Goal: Check status: Check status

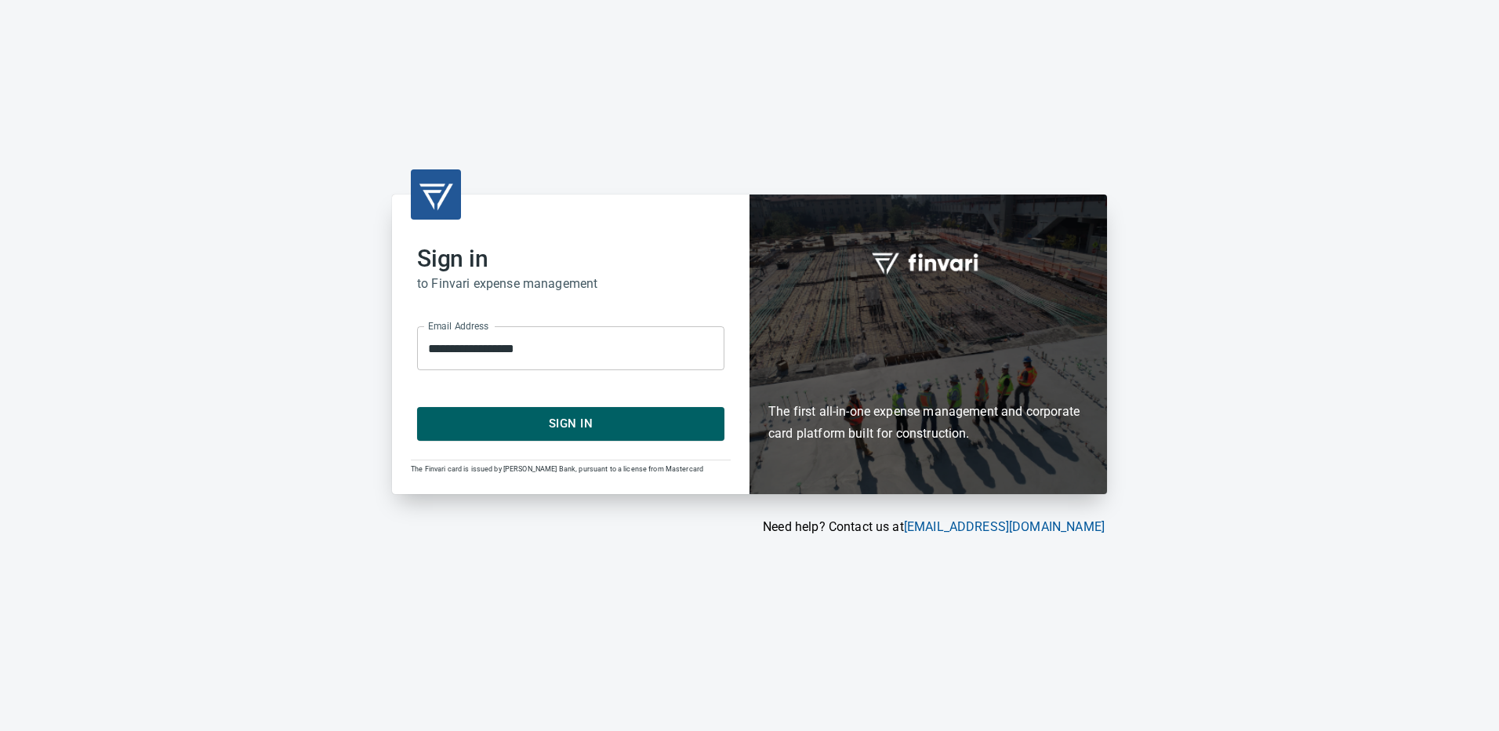
click at [575, 426] on span "Sign In" at bounding box center [570, 423] width 273 height 20
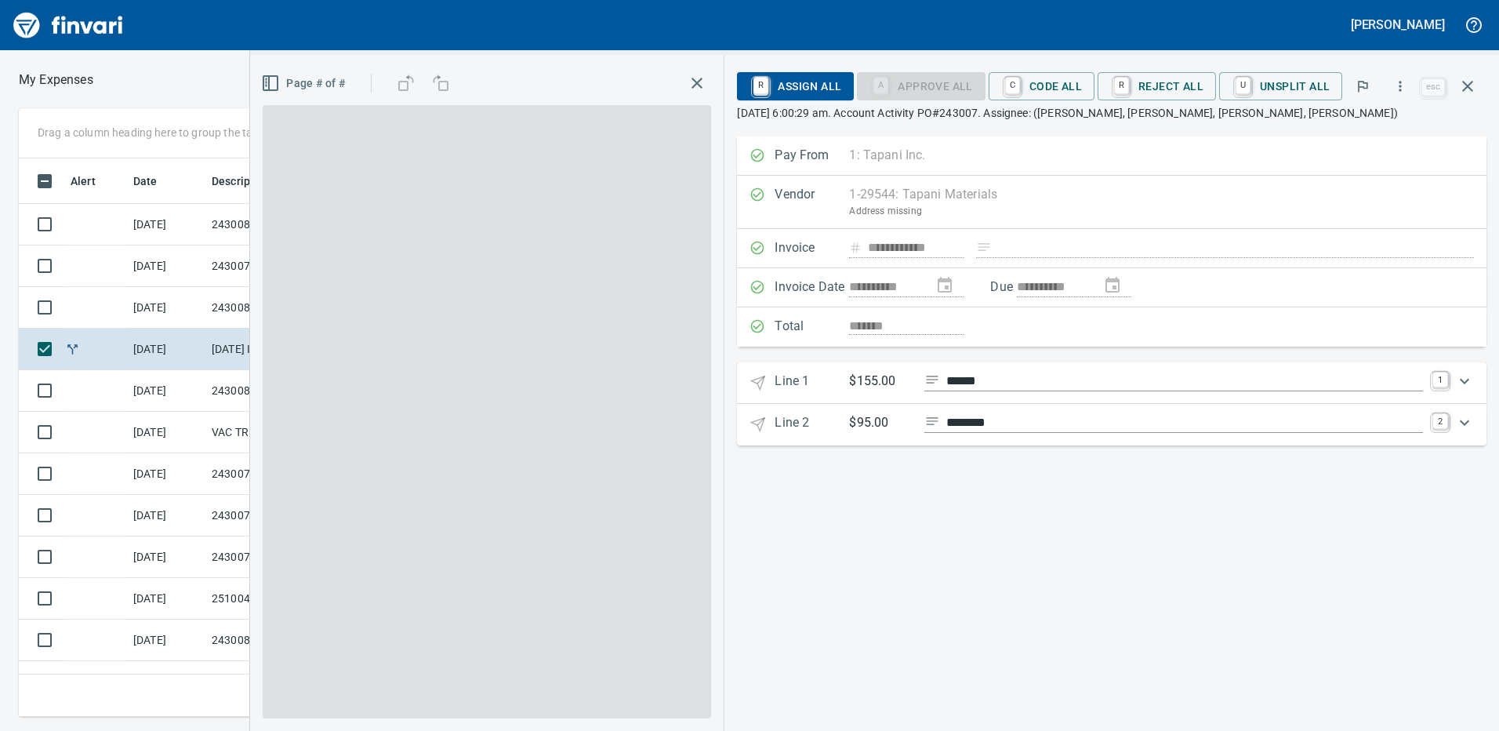
scroll to position [546, 1046]
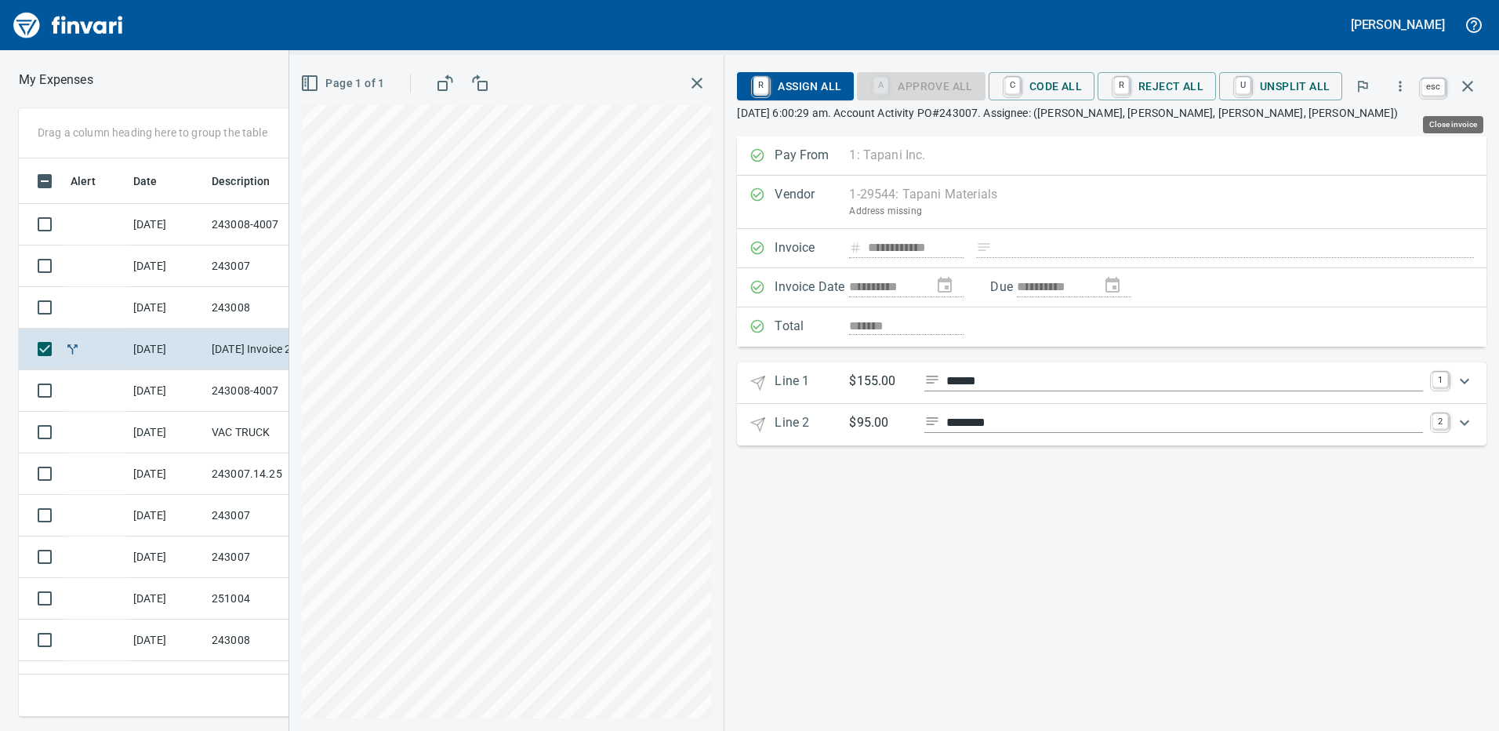
click at [1468, 85] on icon "button" at bounding box center [1467, 86] width 19 height 19
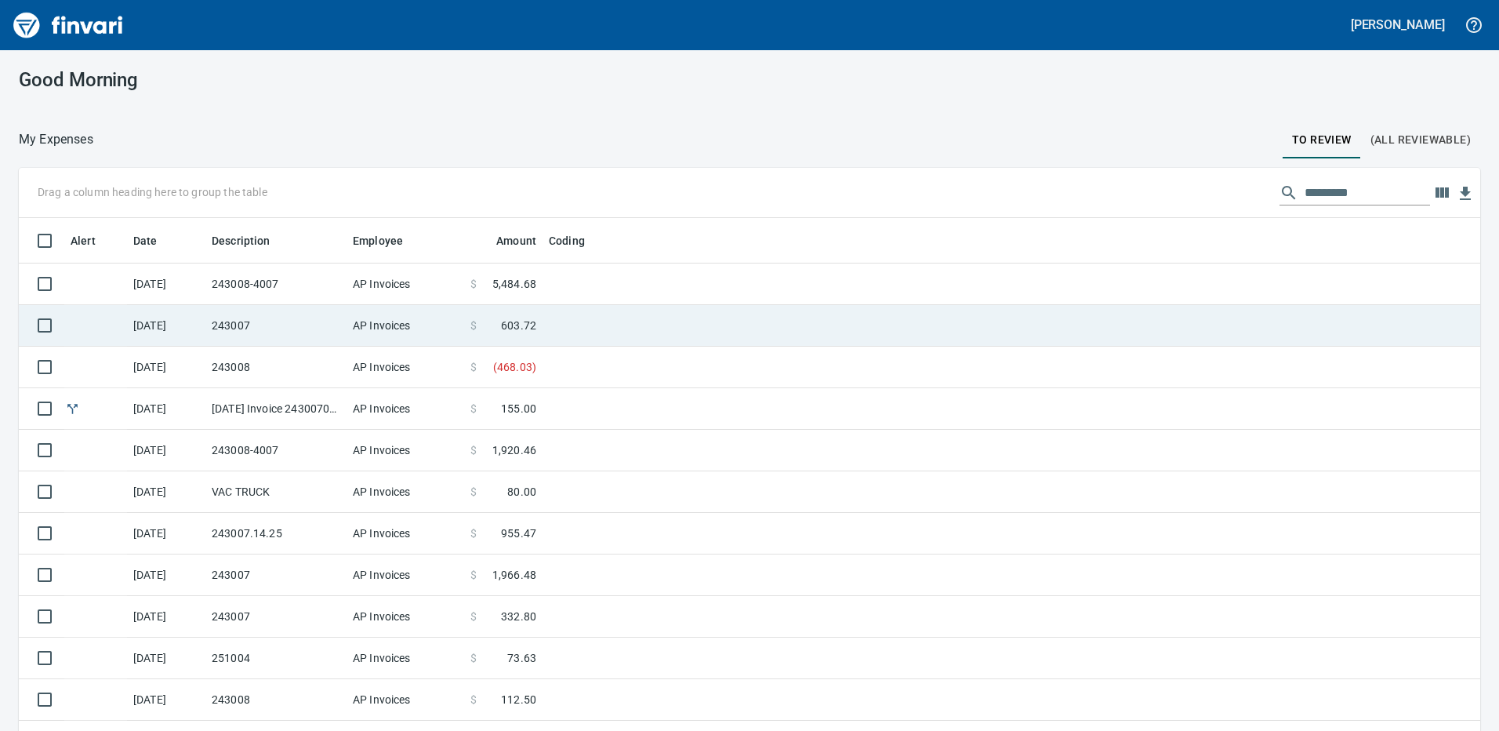
click at [257, 325] on td "243007" at bounding box center [275, 326] width 141 height 42
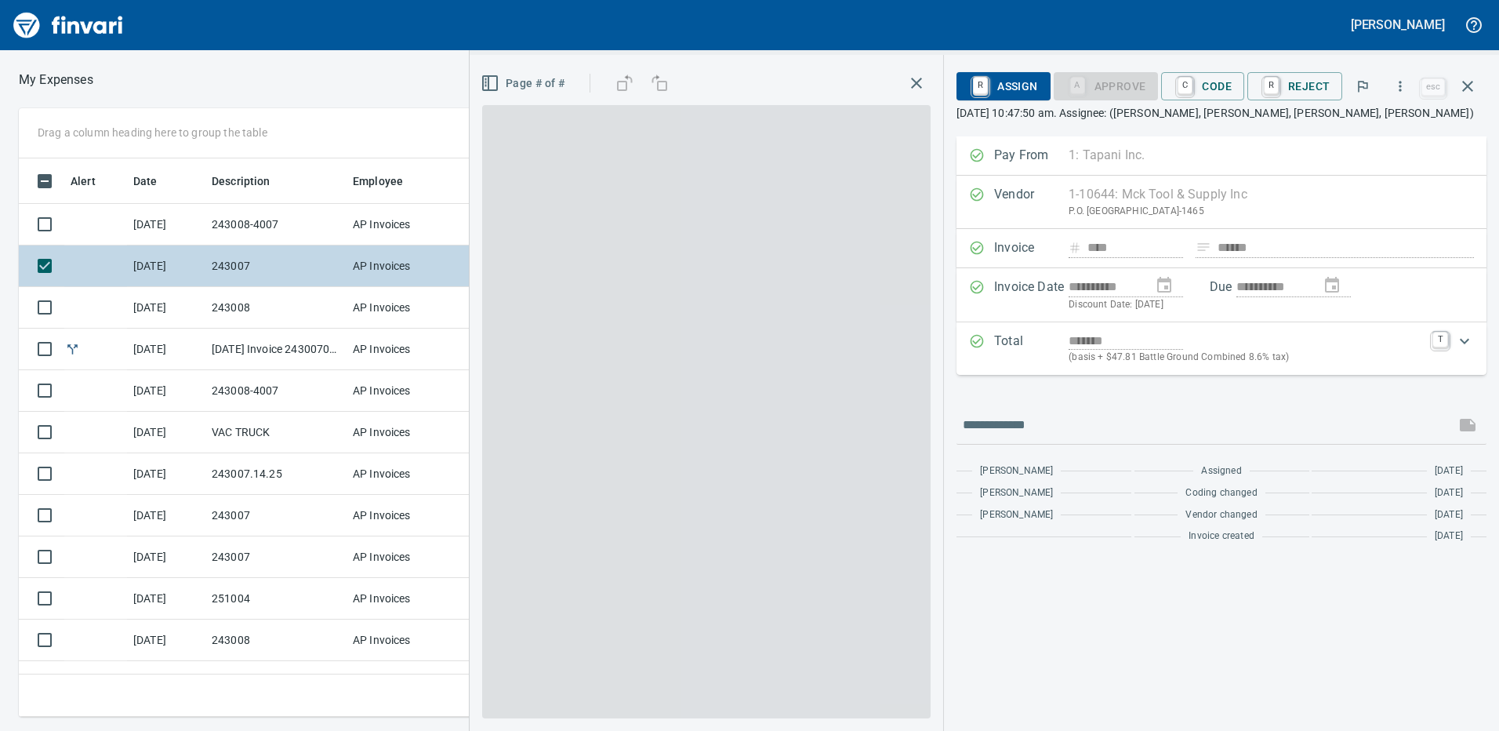
scroll to position [546, 1046]
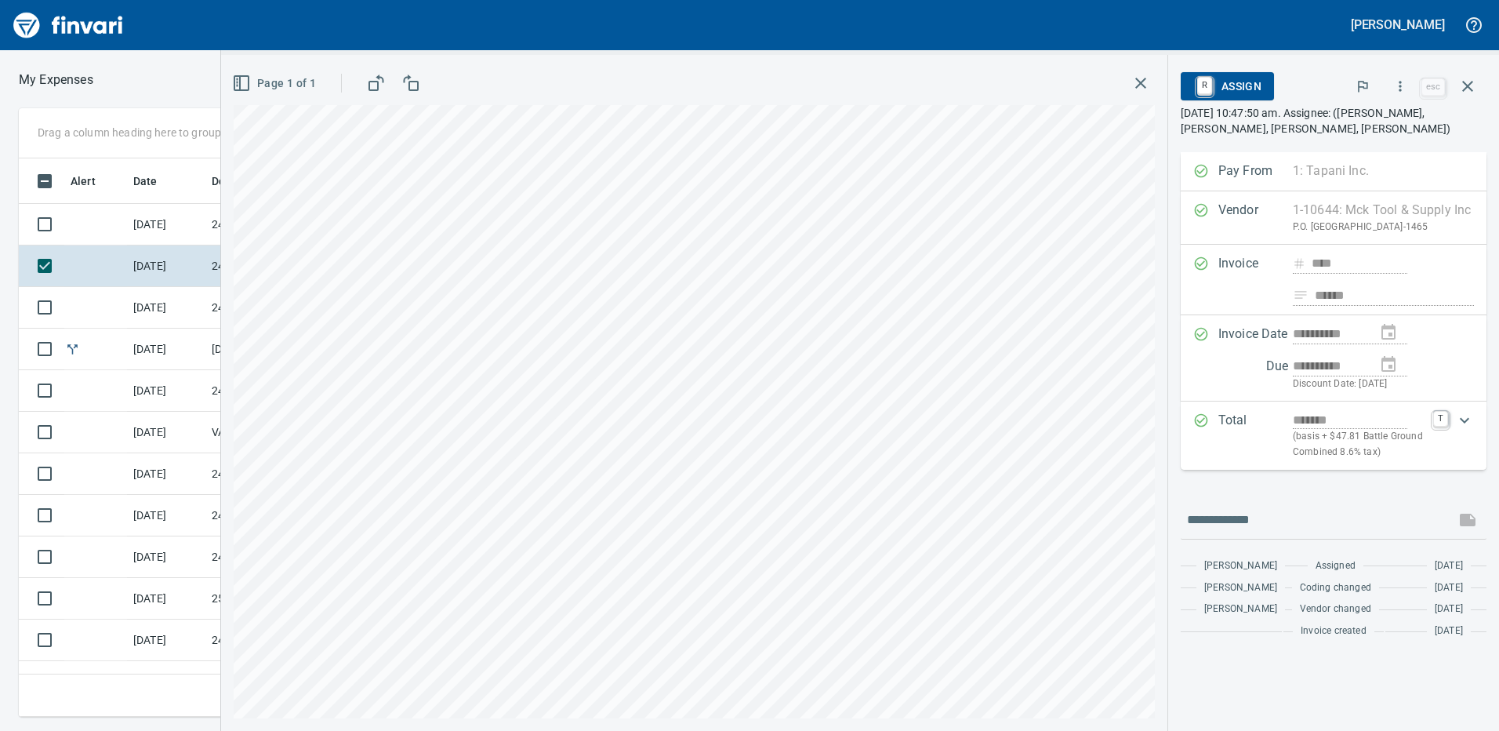
click at [1326, 67] on div "**********" at bounding box center [1333, 393] width 331 height 676
